Goal: Task Accomplishment & Management: Manage account settings

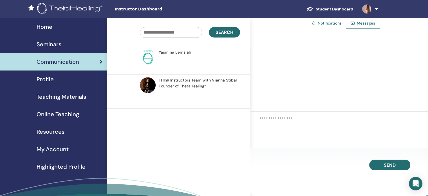
click at [191, 54] on div "Yasmina Lemsiah" at bounding box center [199, 52] width 80 height 6
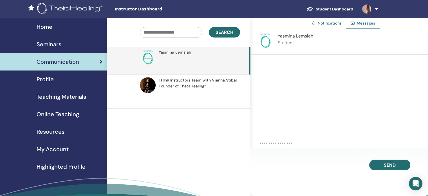
click at [192, 85] on span "THInK Instructors Team with Vianna Stibal, Founder of ThetaHealing®" at bounding box center [199, 83] width 80 height 12
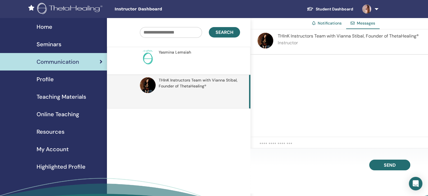
click at [219, 55] on p at bounding box center [200, 63] width 82 height 17
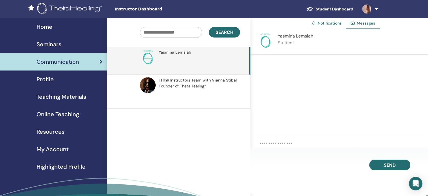
click at [300, 36] on span "Yasmina Lemsiah" at bounding box center [295, 36] width 35 height 6
click at [294, 46] on div "Yasmina Lemsiah Student" at bounding box center [295, 42] width 35 height 18
click at [55, 42] on span "Seminars" at bounding box center [49, 44] width 25 height 8
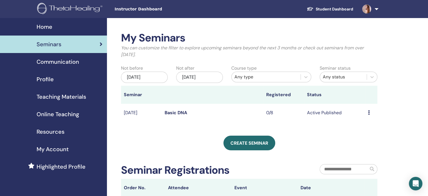
click at [59, 64] on span "Communication" at bounding box center [58, 61] width 42 height 8
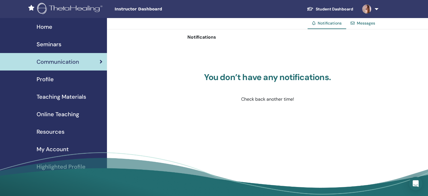
click at [49, 44] on span "Seminars" at bounding box center [49, 44] width 25 height 8
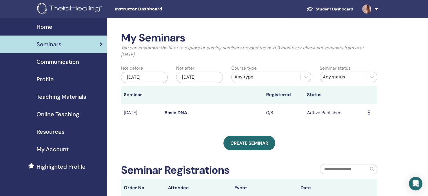
scroll to position [7, 0]
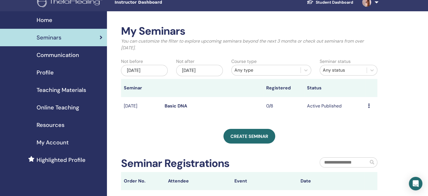
click at [372, 105] on div "Preview Edit Attendees Cancel" at bounding box center [371, 105] width 6 height 7
click at [362, 120] on link "Edit" at bounding box center [362, 118] width 8 height 6
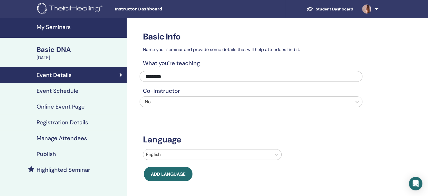
click at [51, 90] on h4 "Event Schedule" at bounding box center [58, 90] width 42 height 7
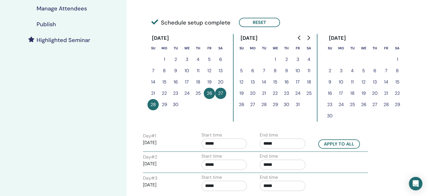
scroll to position [130, 0]
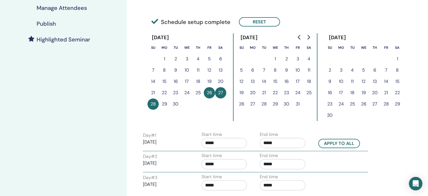
click at [276, 94] on button "22" at bounding box center [275, 92] width 11 height 11
click at [297, 91] on button "24" at bounding box center [297, 92] width 11 height 11
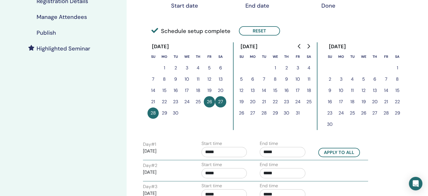
scroll to position [156, 0]
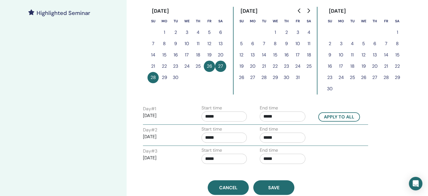
click at [212, 117] on input "*****" at bounding box center [225, 116] width 46 height 10
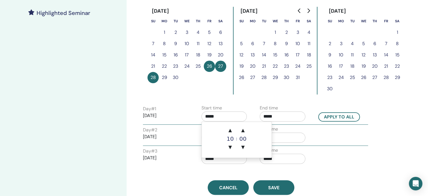
click at [226, 115] on input "*****" at bounding box center [225, 116] width 46 height 10
type input "*****"
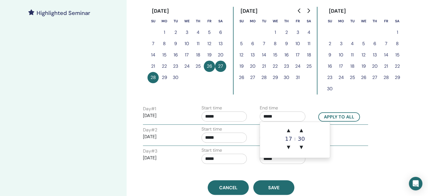
click at [269, 116] on input "*****" at bounding box center [283, 116] width 46 height 10
click at [279, 116] on input "*****" at bounding box center [283, 116] width 46 height 10
type input "*****"
click at [333, 116] on button "Apply to all" at bounding box center [339, 116] width 42 height 9
type input "*****"
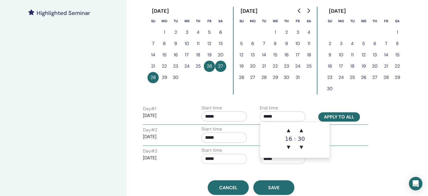
type input "*****"
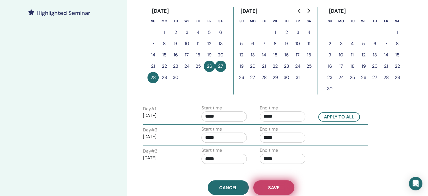
click at [274, 185] on span "Save" at bounding box center [273, 187] width 11 height 6
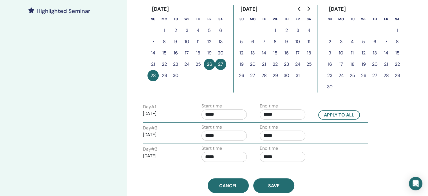
scroll to position [163, 0]
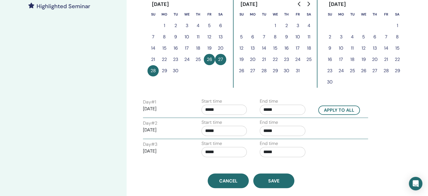
click at [157, 108] on p "[DATE]" at bounding box center [166, 108] width 46 height 7
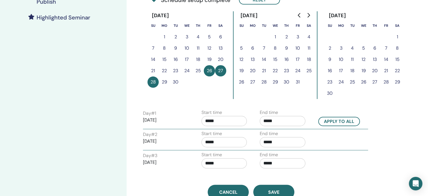
scroll to position [150, 0]
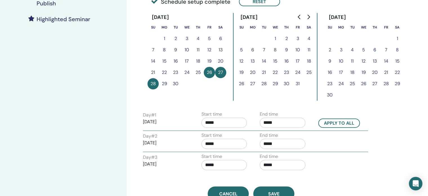
click at [207, 73] on button "26" at bounding box center [209, 72] width 11 height 11
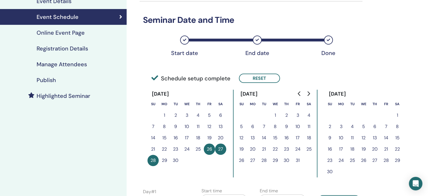
scroll to position [69, 0]
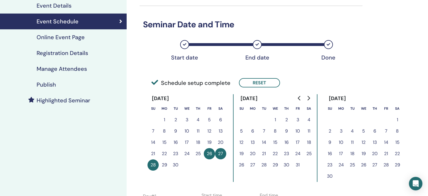
click at [178, 55] on div "Start date" at bounding box center [185, 57] width 28 height 7
click at [183, 47] on div "Start date" at bounding box center [184, 44] width 9 height 9
click at [153, 81] on icon at bounding box center [154, 82] width 7 height 7
click at [247, 84] on button "Reset" at bounding box center [259, 82] width 41 height 9
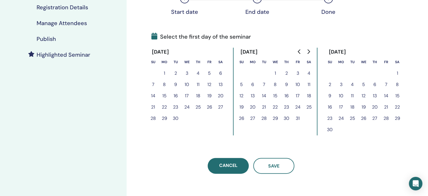
scroll to position [115, 0]
click at [310, 94] on button "18" at bounding box center [308, 94] width 11 height 11
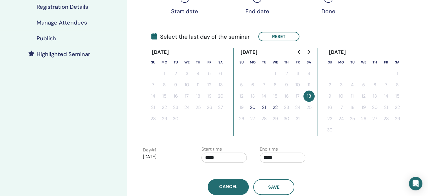
click at [251, 105] on button "20" at bounding box center [252, 107] width 11 height 11
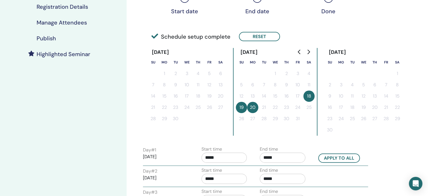
click at [209, 160] on input "*****" at bounding box center [225, 157] width 46 height 10
click at [230, 126] on span "▲" at bounding box center [230, 122] width 11 height 11
type input "*****"
click at [276, 161] on input "*****" at bounding box center [283, 157] width 46 height 10
click at [286, 124] on span "▲" at bounding box center [288, 122] width 11 height 11
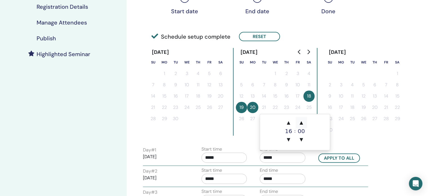
click at [302, 120] on span "▲" at bounding box center [301, 122] width 11 height 11
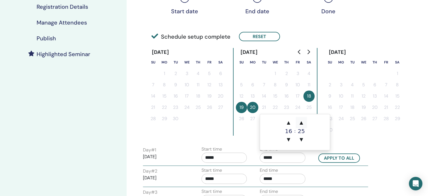
click at [302, 120] on span "▲" at bounding box center [301, 122] width 11 height 11
click at [302, 137] on span "▼" at bounding box center [301, 139] width 11 height 11
type input "*****"
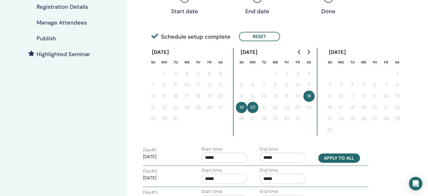
click at [344, 158] on button "Apply to all" at bounding box center [339, 157] width 42 height 9
type input "*****"
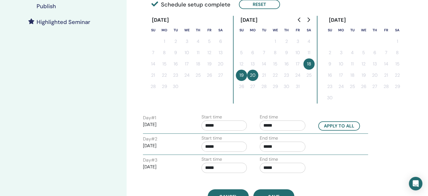
scroll to position [191, 0]
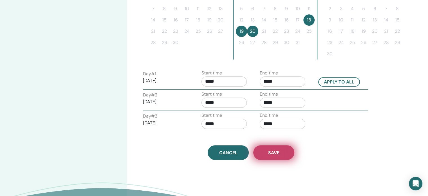
click at [277, 147] on button "Save" at bounding box center [273, 152] width 41 height 15
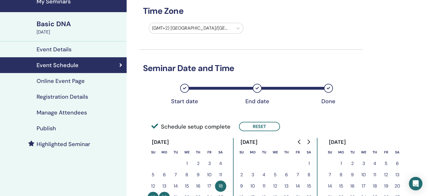
scroll to position [32, 0]
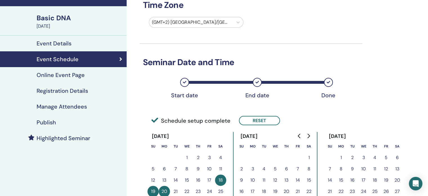
click at [77, 71] on h4 "Online Event Page" at bounding box center [61, 74] width 48 height 7
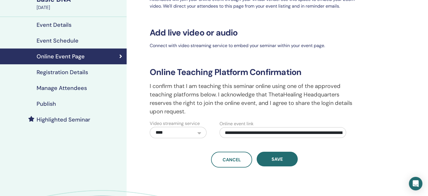
scroll to position [51, 0]
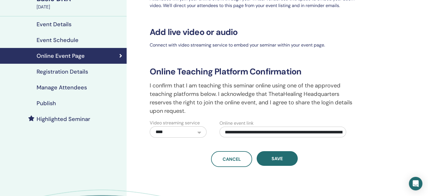
click at [267, 134] on input "**********" at bounding box center [283, 131] width 127 height 11
click at [118, 54] on div "Online Event Page" at bounding box center [64, 55] width 118 height 7
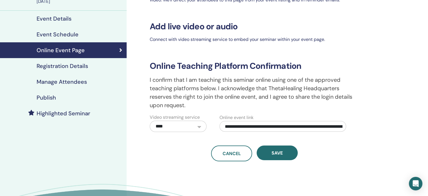
scroll to position [57, 0]
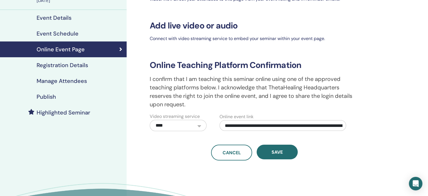
click at [249, 122] on input "**********" at bounding box center [283, 125] width 127 height 11
click at [258, 122] on input "**********" at bounding box center [283, 125] width 127 height 11
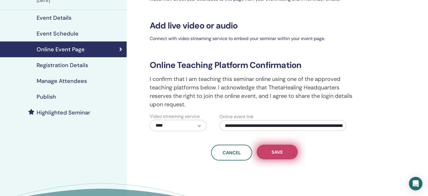
click at [283, 153] on span "Save" at bounding box center [277, 152] width 11 height 6
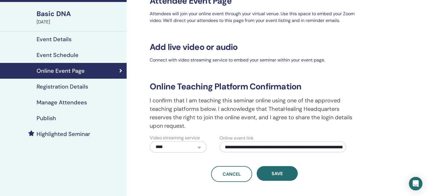
scroll to position [32, 0]
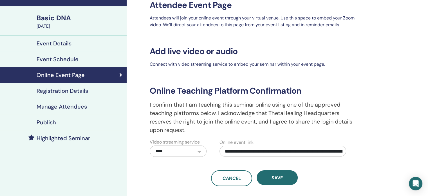
click at [52, 59] on h4 "Event Schedule" at bounding box center [58, 59] width 42 height 7
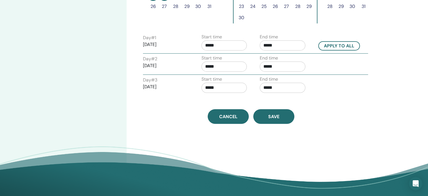
scroll to position [227, 0]
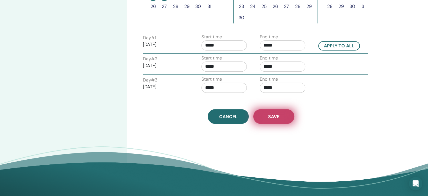
click at [281, 119] on button "Save" at bounding box center [273, 116] width 41 height 15
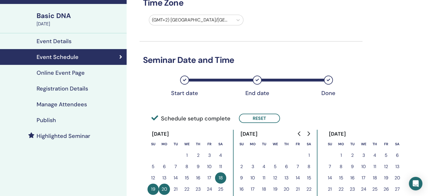
scroll to position [29, 0]
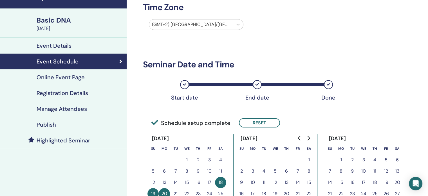
click at [43, 127] on h4 "Publish" at bounding box center [46, 124] width 19 height 7
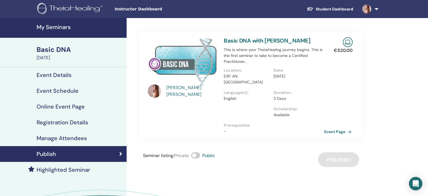
click at [337, 127] on link "Event Page" at bounding box center [339, 131] width 30 height 8
click at [49, 91] on h4 "Event Schedule" at bounding box center [58, 90] width 42 height 7
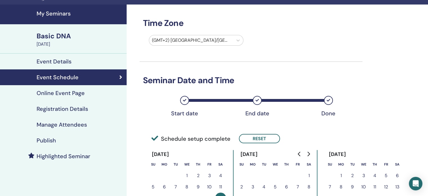
scroll to position [13, 0]
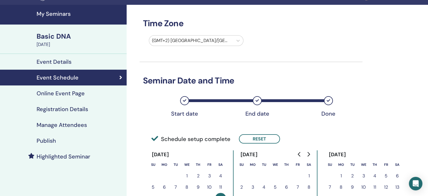
click at [64, 63] on h4 "Event Details" at bounding box center [54, 61] width 35 height 7
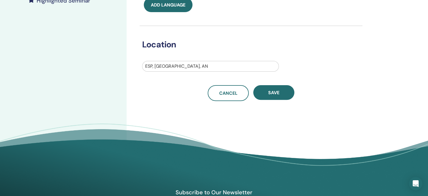
scroll to position [173, 0]
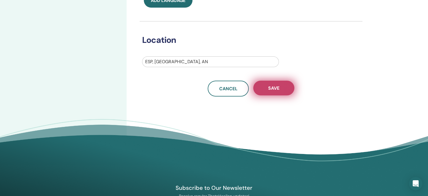
click at [277, 83] on button "Save" at bounding box center [273, 87] width 41 height 15
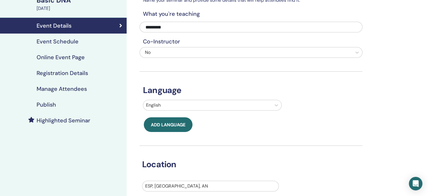
scroll to position [44, 0]
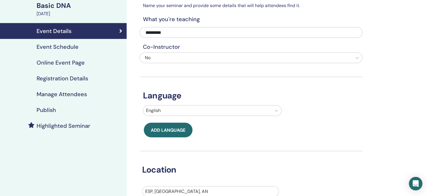
click at [54, 45] on h4 "Event Schedule" at bounding box center [58, 46] width 42 height 7
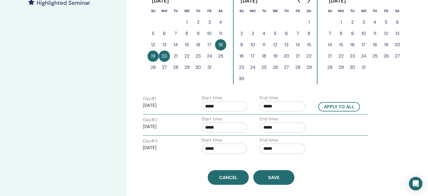
scroll to position [182, 0]
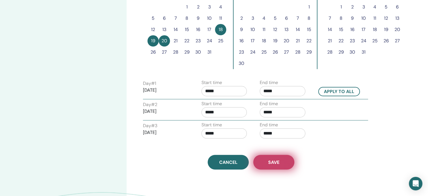
click at [284, 164] on button "Save" at bounding box center [273, 162] width 41 height 15
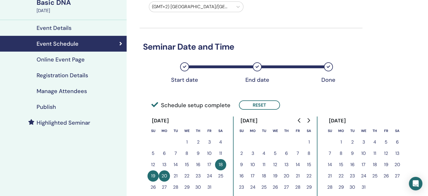
scroll to position [47, 0]
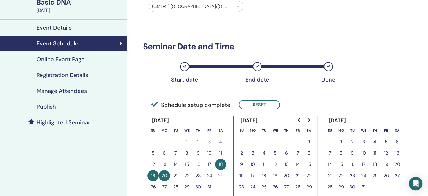
click at [56, 60] on h4 "Online Event Page" at bounding box center [61, 59] width 48 height 7
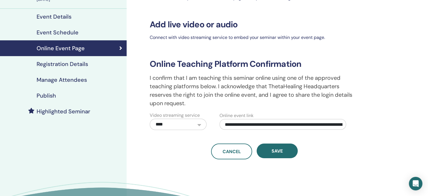
scroll to position [59, 0]
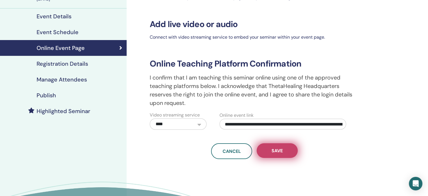
click at [278, 152] on span "Save" at bounding box center [277, 150] width 11 height 6
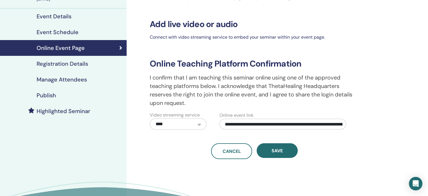
click at [69, 64] on h4 "Registration Details" at bounding box center [63, 63] width 52 height 7
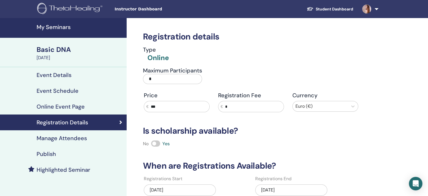
click at [157, 79] on input "*" at bounding box center [172, 79] width 59 height 10
type input "**"
click at [212, 77] on div "Maximum Participants **" at bounding box center [193, 77] width 108 height 20
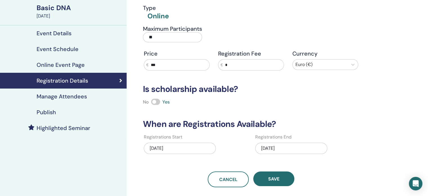
scroll to position [85, 0]
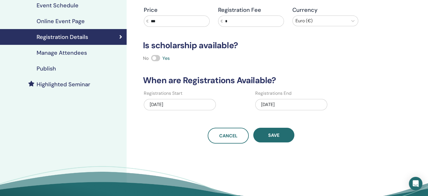
click at [156, 107] on div "09/01/2025" at bounding box center [180, 104] width 72 height 11
click at [227, 105] on div "Registrations Start 09/01/2025" at bounding box center [195, 102] width 103 height 24
click at [266, 104] on div "09/26/2025" at bounding box center [291, 104] width 72 height 11
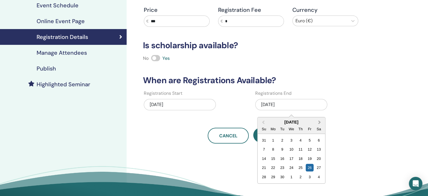
click at [322, 121] on button "Next Month" at bounding box center [319, 122] width 9 height 9
click at [264, 167] on div "19" at bounding box center [264, 168] width 8 height 8
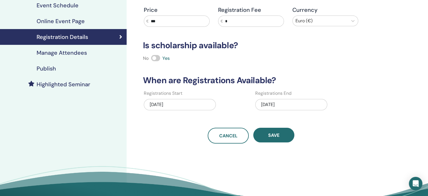
click at [277, 105] on div "10/19/2025" at bounding box center [291, 104] width 72 height 11
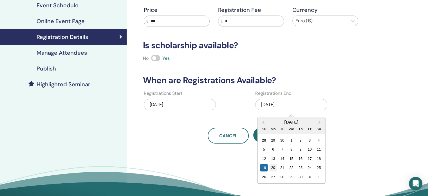
click at [273, 165] on div "20" at bounding box center [273, 168] width 8 height 8
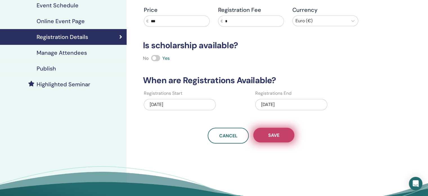
click at [271, 135] on span "Save" at bounding box center [273, 135] width 11 height 6
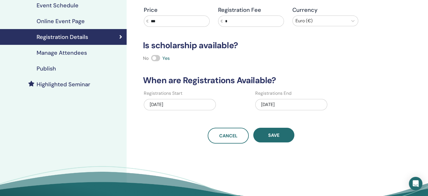
click at [73, 48] on link "Manage Attendees" at bounding box center [63, 53] width 127 height 16
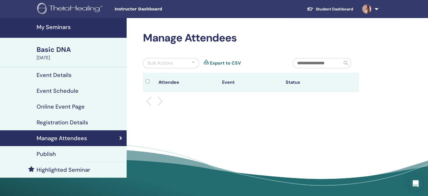
click at [52, 153] on h4 "Publish" at bounding box center [46, 153] width 19 height 7
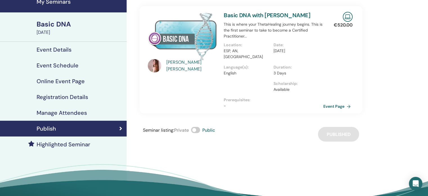
scroll to position [26, 0]
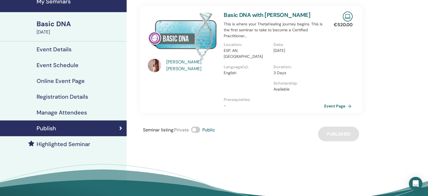
click at [332, 102] on link "Event Page" at bounding box center [339, 106] width 30 height 8
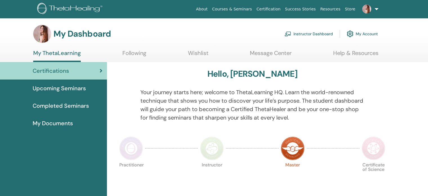
click at [298, 33] on link "Instructor Dashboard" at bounding box center [309, 34] width 48 height 12
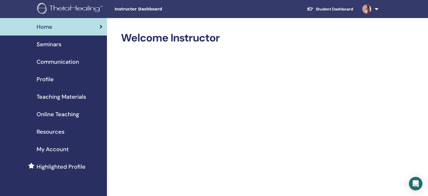
click at [53, 40] on span "Seminars" at bounding box center [49, 44] width 25 height 8
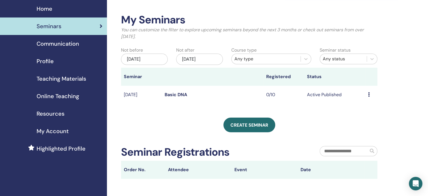
scroll to position [18, 0]
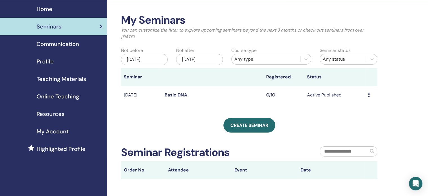
click at [370, 94] on div "Preview Edit Attendees Cancel" at bounding box center [371, 94] width 6 height 7
click at [310, 119] on div "Create seminar" at bounding box center [249, 125] width 256 height 15
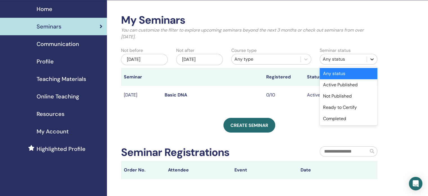
click at [372, 60] on icon at bounding box center [372, 59] width 6 height 6
click at [336, 74] on div "Any status" at bounding box center [349, 73] width 58 height 11
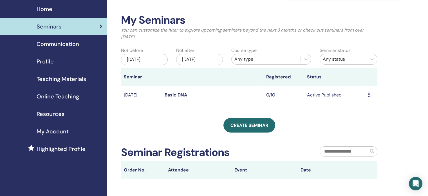
click at [323, 97] on td "Active Published" at bounding box center [334, 95] width 61 height 18
click at [366, 95] on td "Preview Edit Attendees Cancel" at bounding box center [371, 95] width 12 height 18
click at [368, 95] on icon at bounding box center [369, 94] width 2 height 5
click at [357, 109] on link "Edit" at bounding box center [357, 109] width 8 height 6
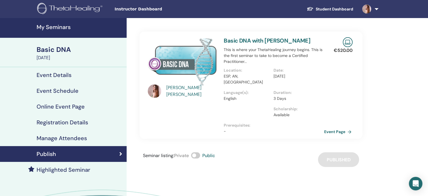
click at [338, 127] on link "Event Page" at bounding box center [339, 131] width 30 height 8
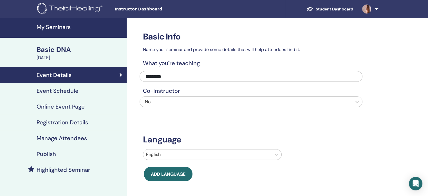
click at [63, 90] on h4 "Event Schedule" at bounding box center [58, 90] width 42 height 7
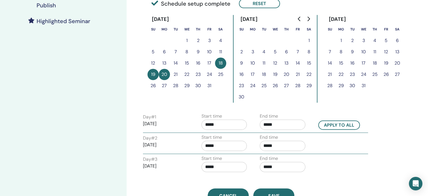
scroll to position [149, 0]
